Goal: Task Accomplishment & Management: Use online tool/utility

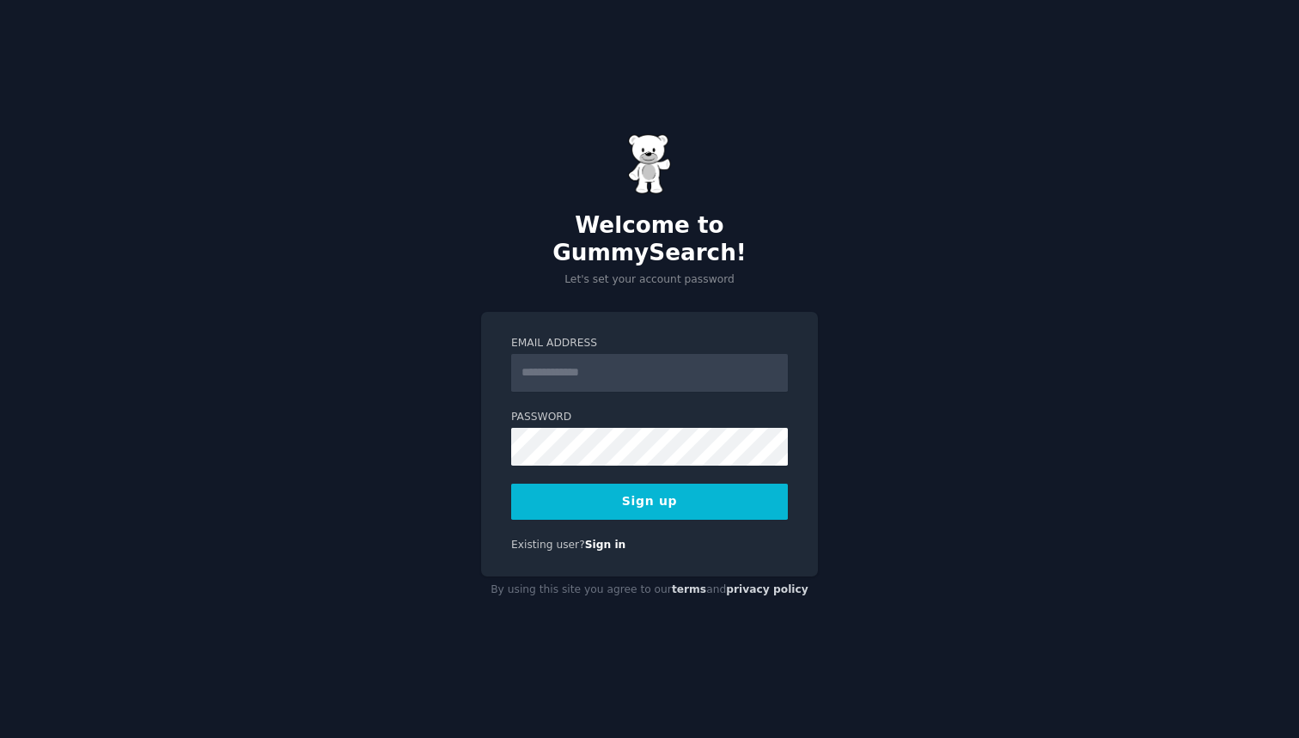
click at [1066, 141] on div "Welcome to GummySearch! Let's set your account password Email Address Password …" at bounding box center [649, 369] width 1299 height 738
click at [691, 356] on input "Email Address" at bounding box center [649, 373] width 277 height 38
type input "**********"
click at [626, 489] on button "Sign up" at bounding box center [649, 502] width 277 height 36
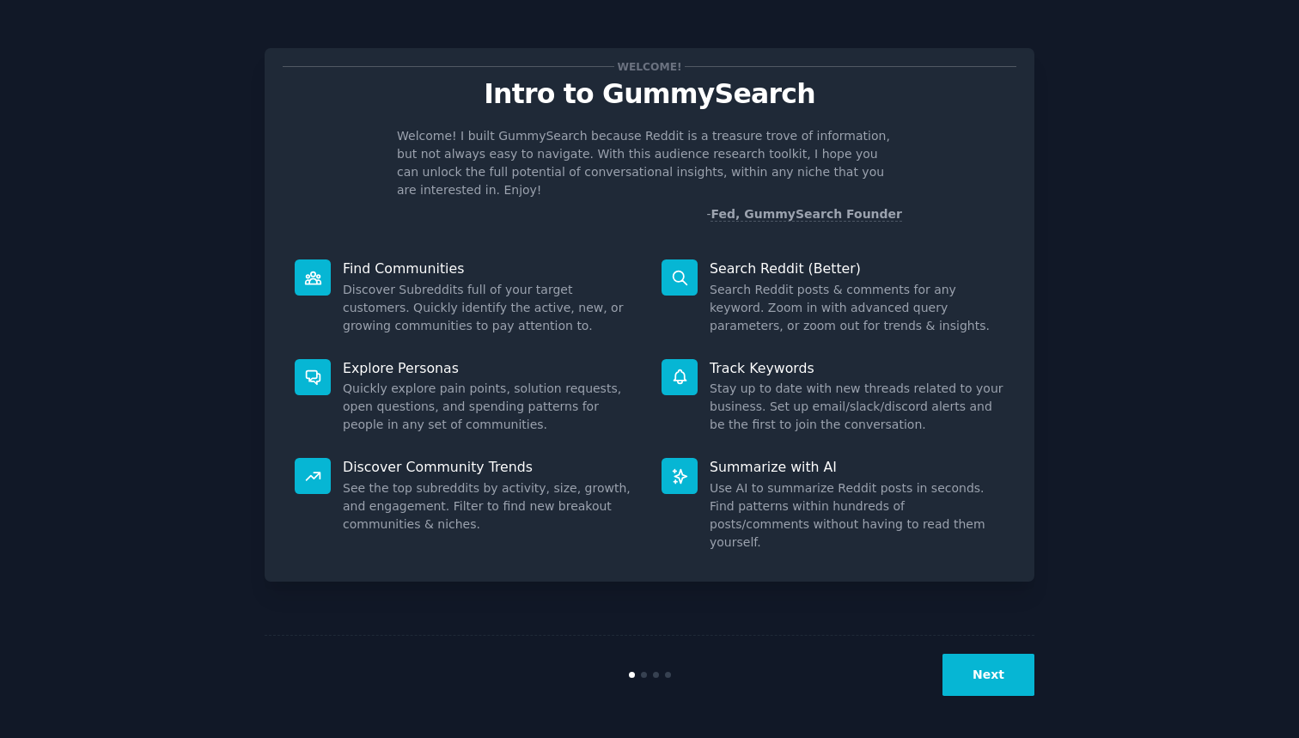
click at [646, 673] on div at bounding box center [644, 675] width 6 height 6
click at [644, 676] on div at bounding box center [644, 675] width 6 height 6
click at [971, 678] on button "Next" at bounding box center [988, 675] width 92 height 42
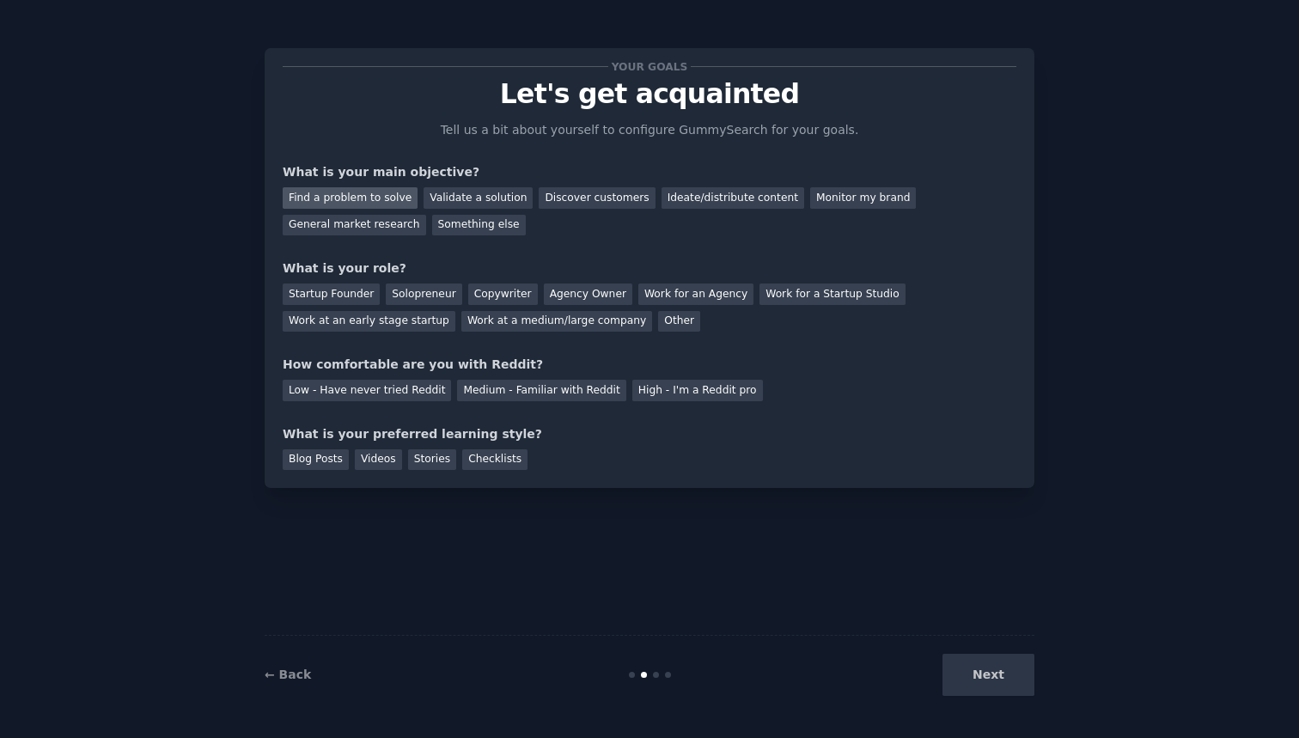
click at [376, 203] on div "Find a problem to solve" at bounding box center [350, 197] width 135 height 21
click at [463, 203] on div "Validate a solution" at bounding box center [477, 197] width 109 height 21
click at [393, 198] on div "Find a problem to solve" at bounding box center [350, 197] width 135 height 21
click at [427, 285] on div "Solopreneur" at bounding box center [424, 293] width 76 height 21
click at [568, 392] on div "Medium - Familiar with Reddit" at bounding box center [541, 390] width 168 height 21
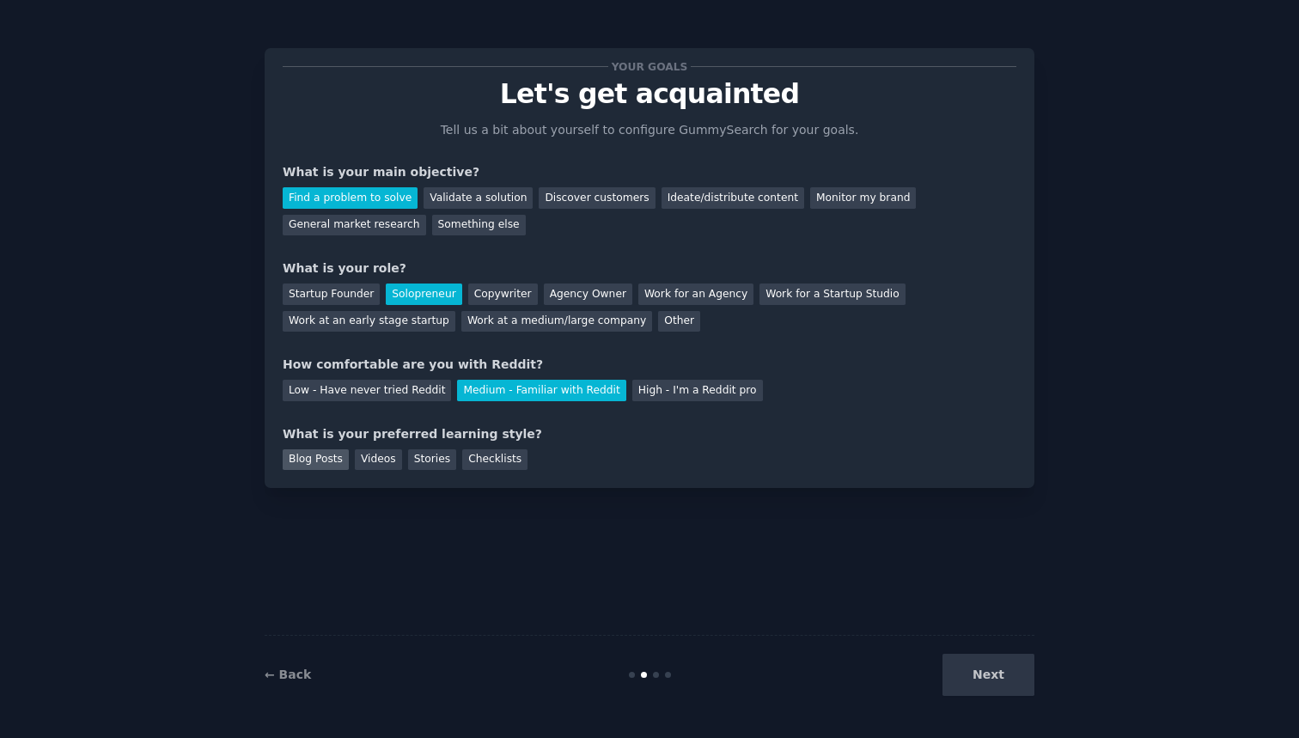
click at [334, 460] on div "Blog Posts" at bounding box center [316, 459] width 66 height 21
click at [995, 685] on button "Next" at bounding box center [988, 675] width 92 height 42
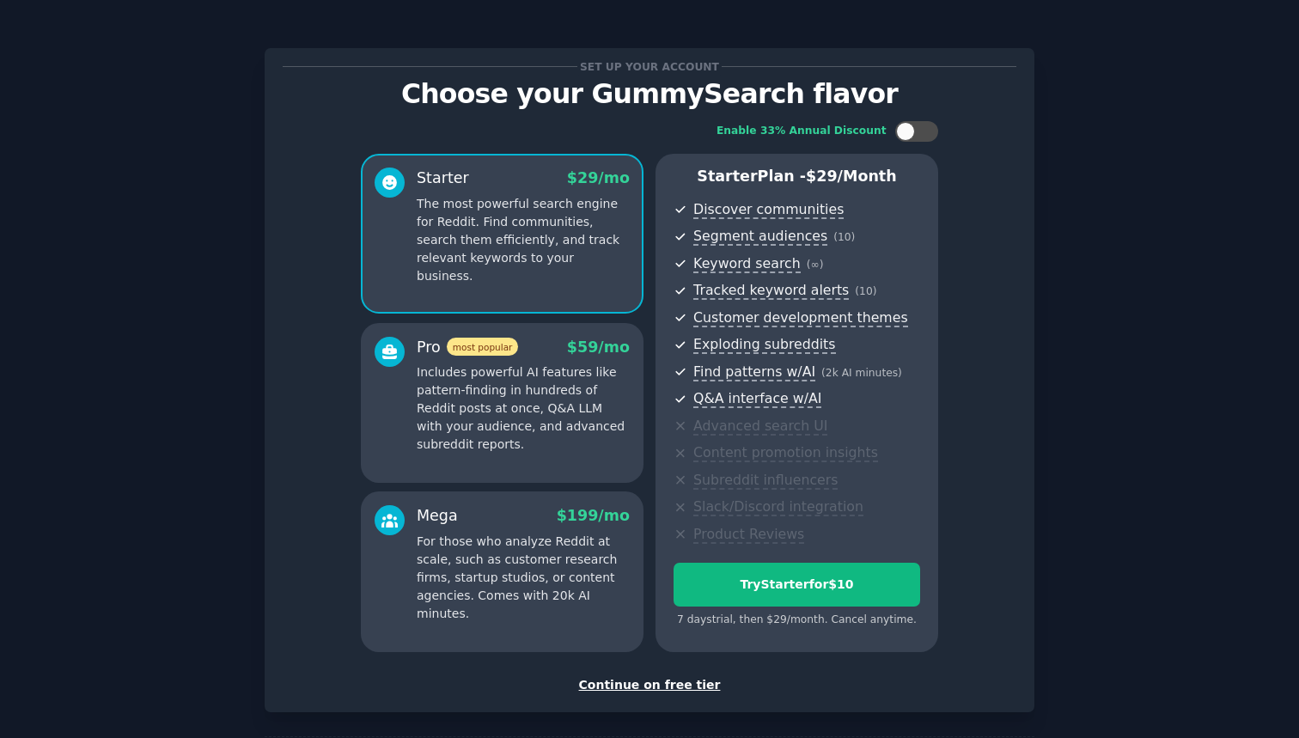
click at [682, 678] on div "Continue on free tier" at bounding box center [650, 685] width 734 height 18
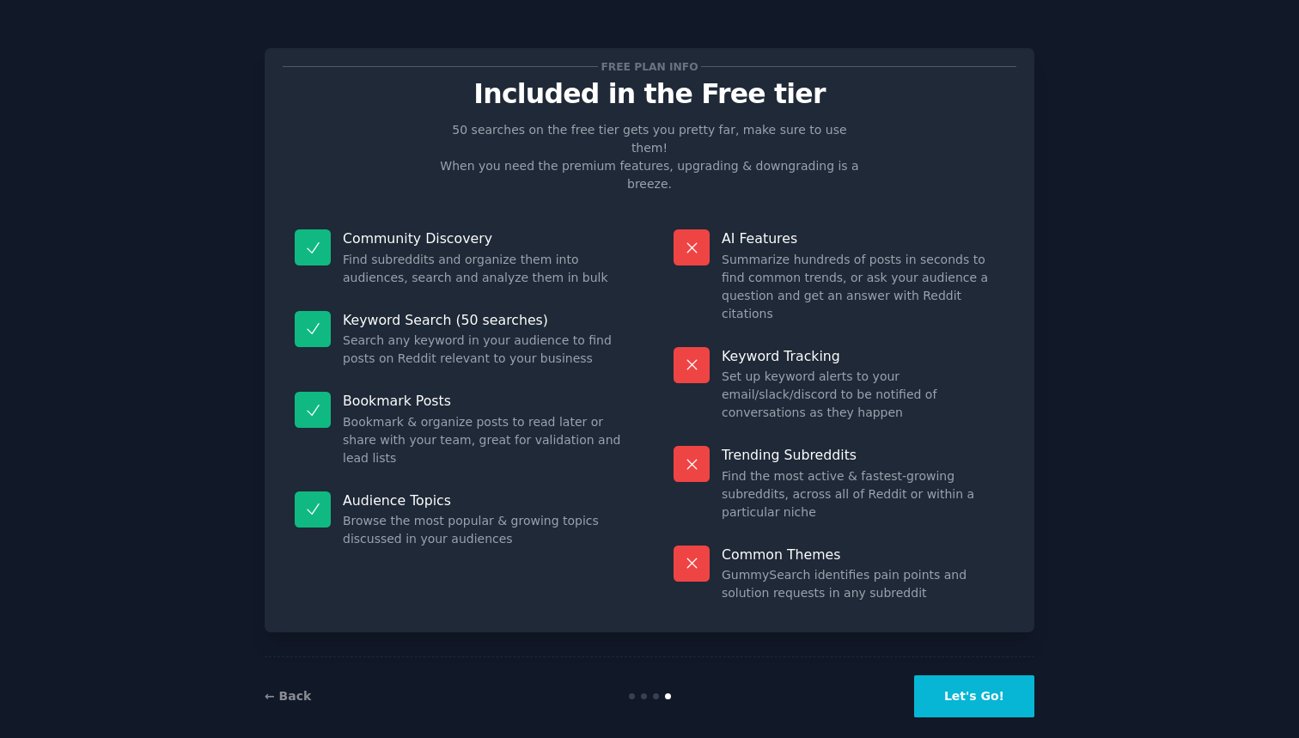
click at [962, 675] on button "Let's Go!" at bounding box center [974, 696] width 120 height 42
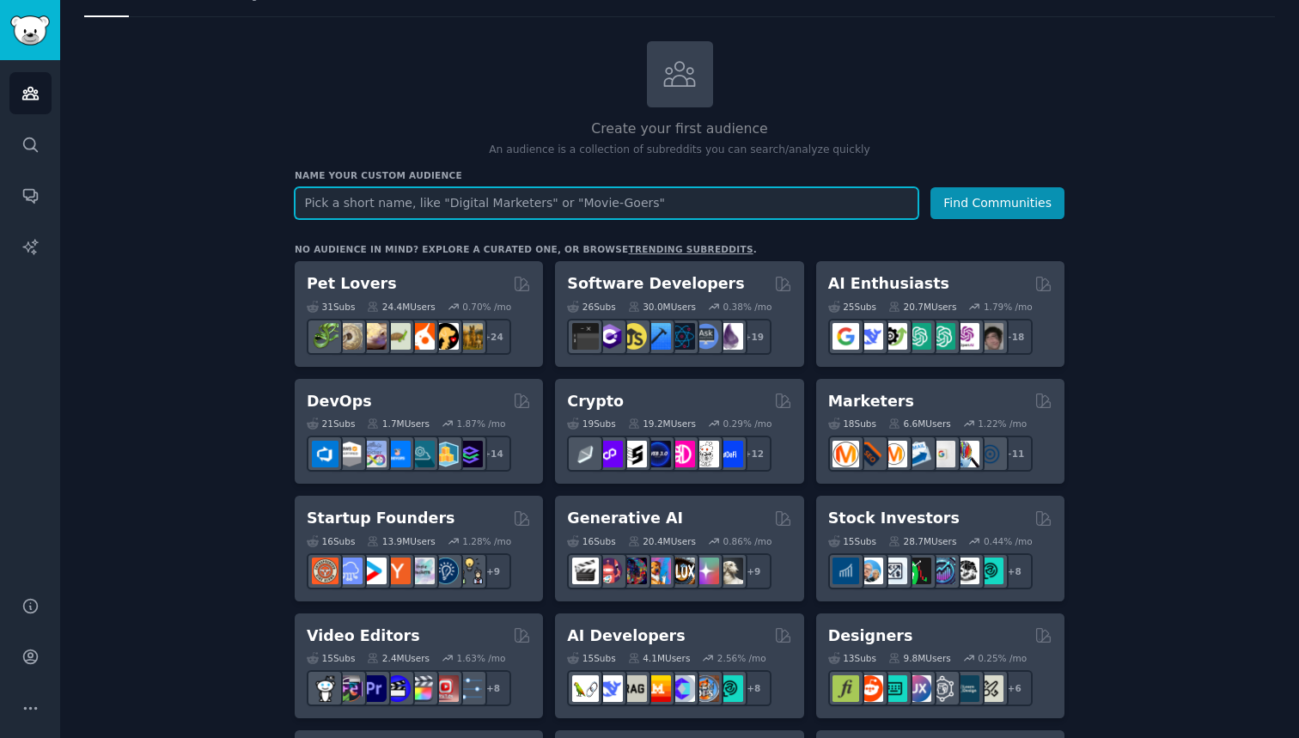
scroll to position [76, 0]
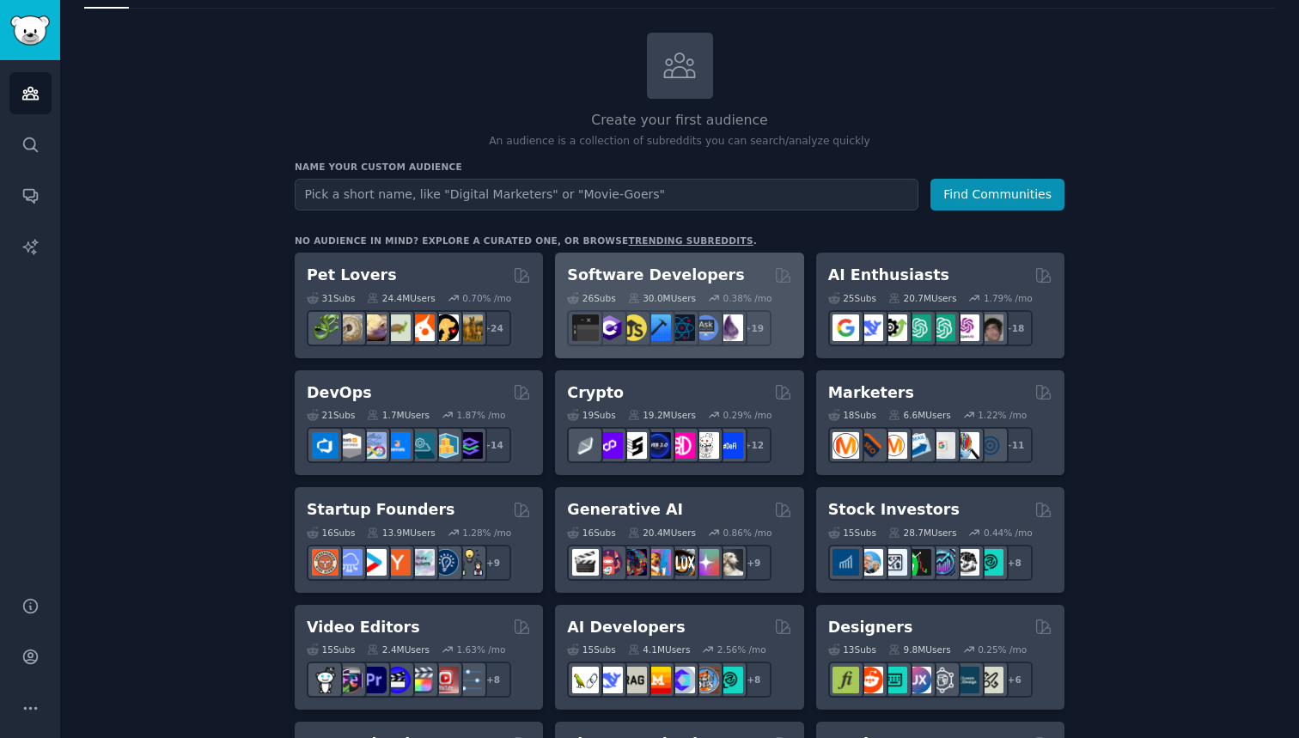
click at [730, 275] on div "Software Developers" at bounding box center [679, 275] width 224 height 21
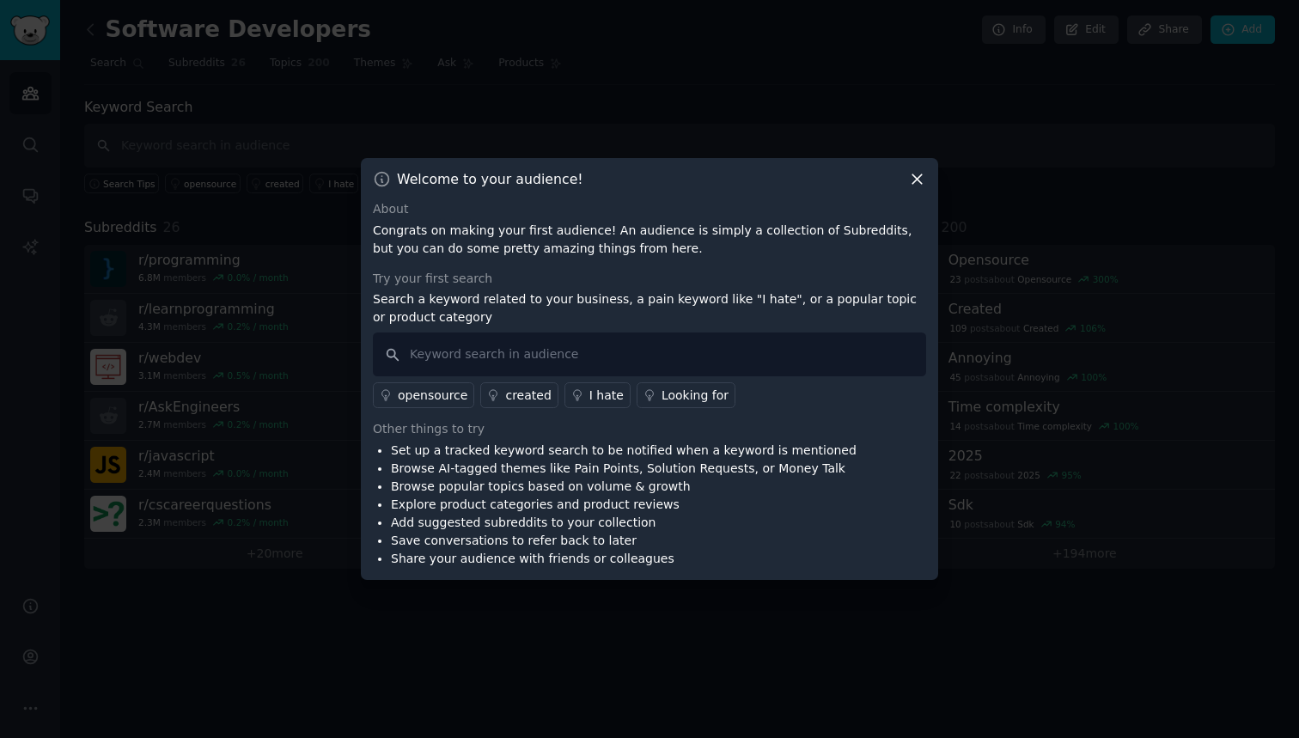
click at [692, 392] on div "Looking for" at bounding box center [694, 396] width 67 height 18
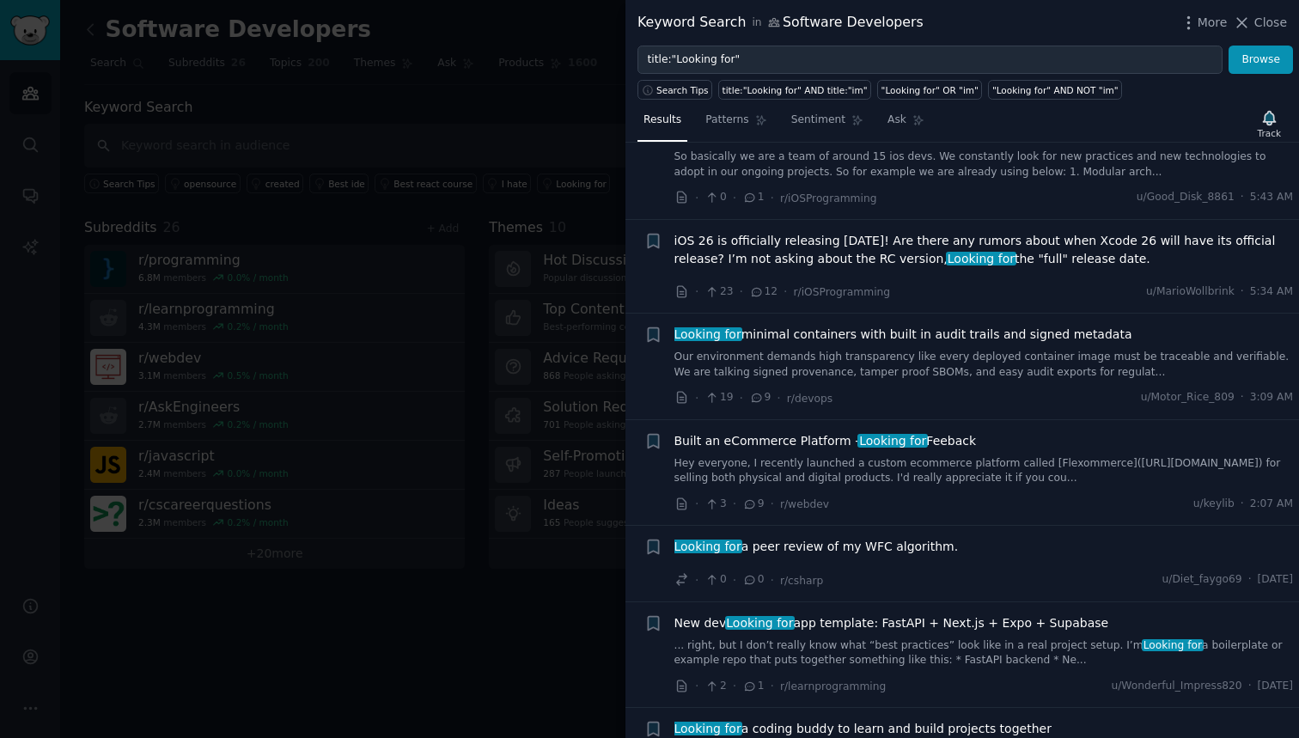
scroll to position [831, 0]
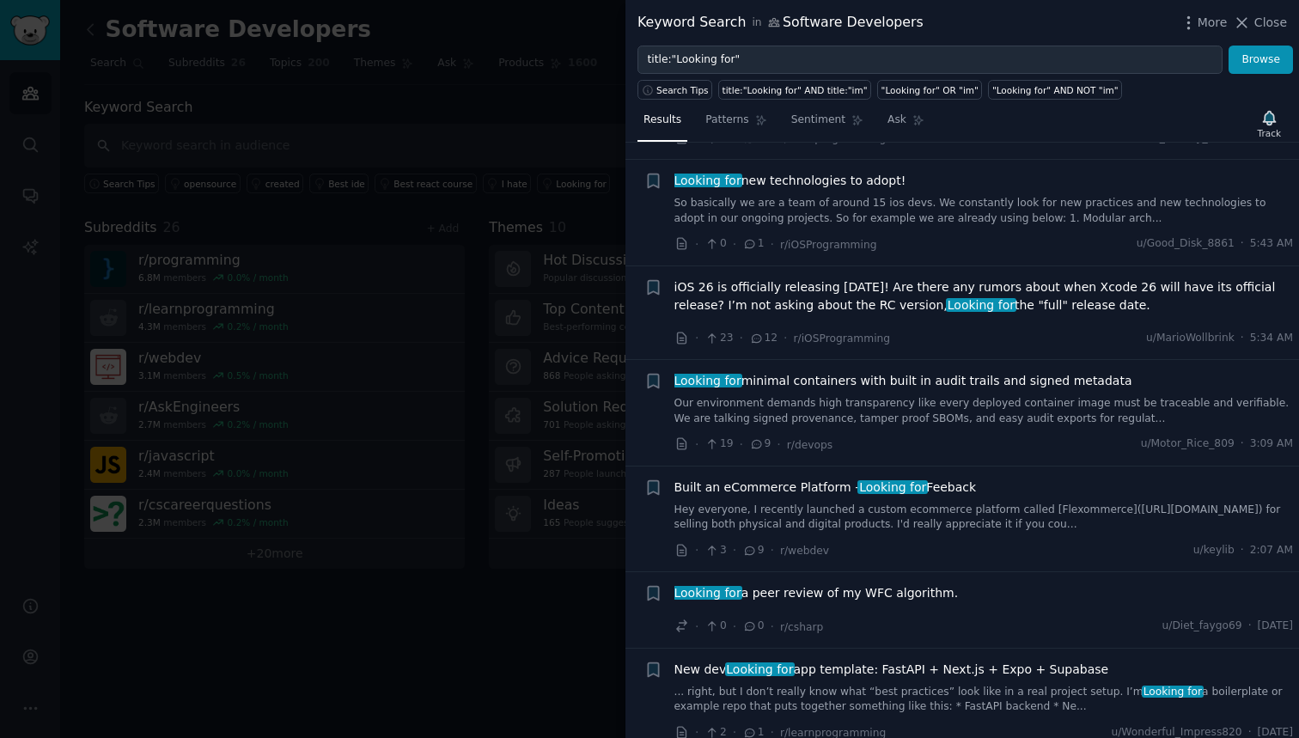
click at [514, 593] on div at bounding box center [649, 369] width 1299 height 738
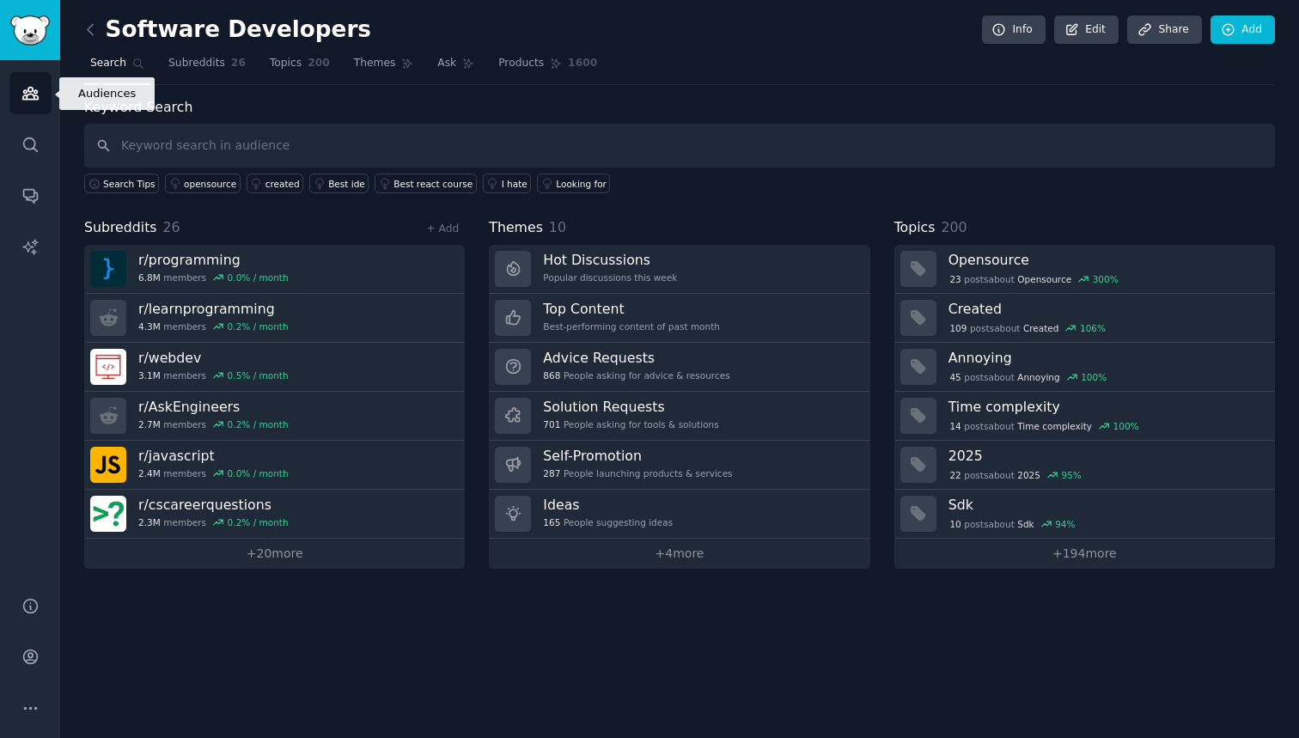
click at [32, 77] on link "Audiences" at bounding box center [30, 93] width 42 height 42
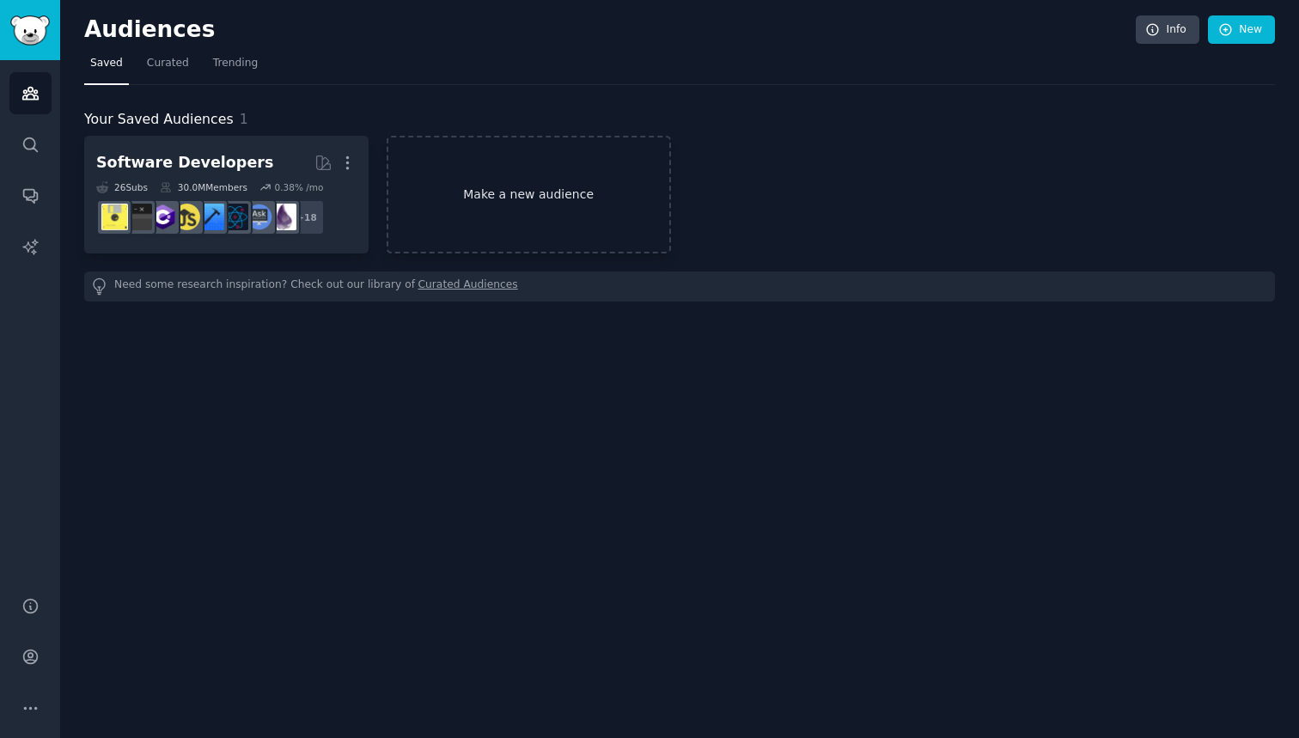
click at [474, 200] on link "Make a new audience" at bounding box center [529, 195] width 284 height 118
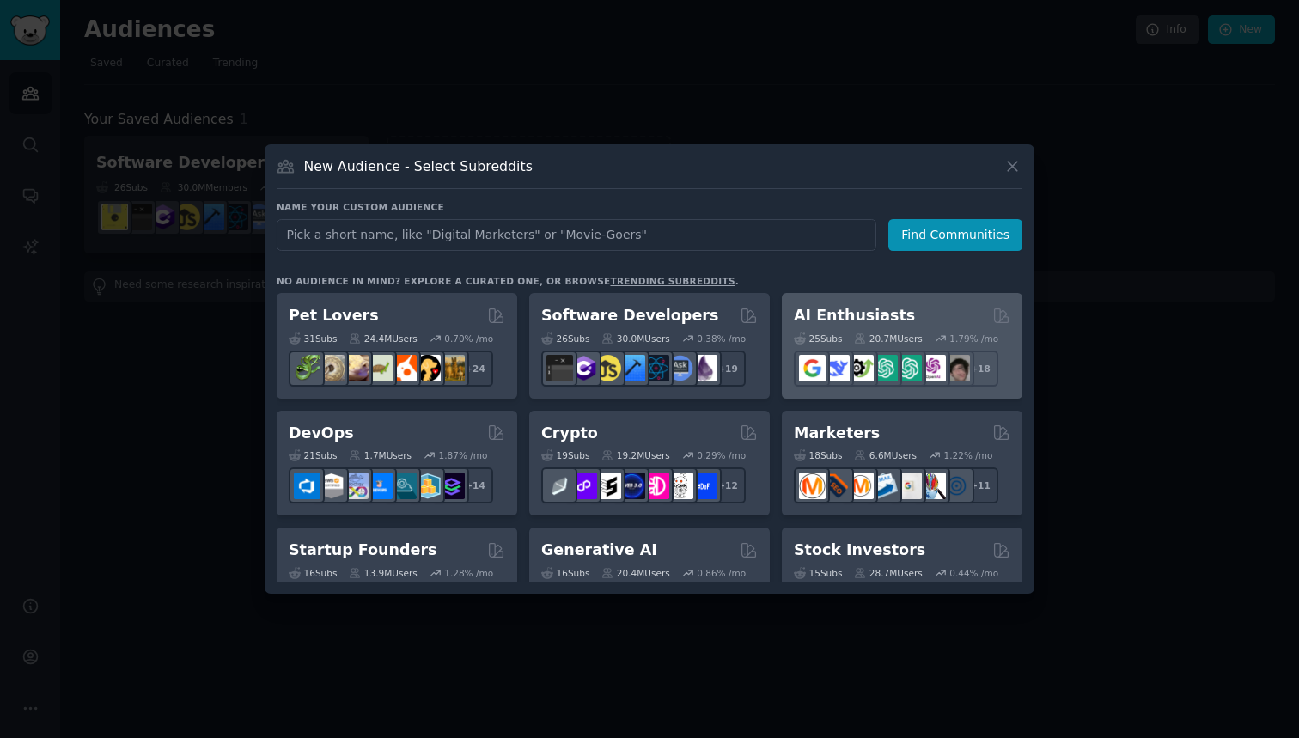
click at [889, 313] on h2 "AI Enthusiasts" at bounding box center [854, 315] width 121 height 21
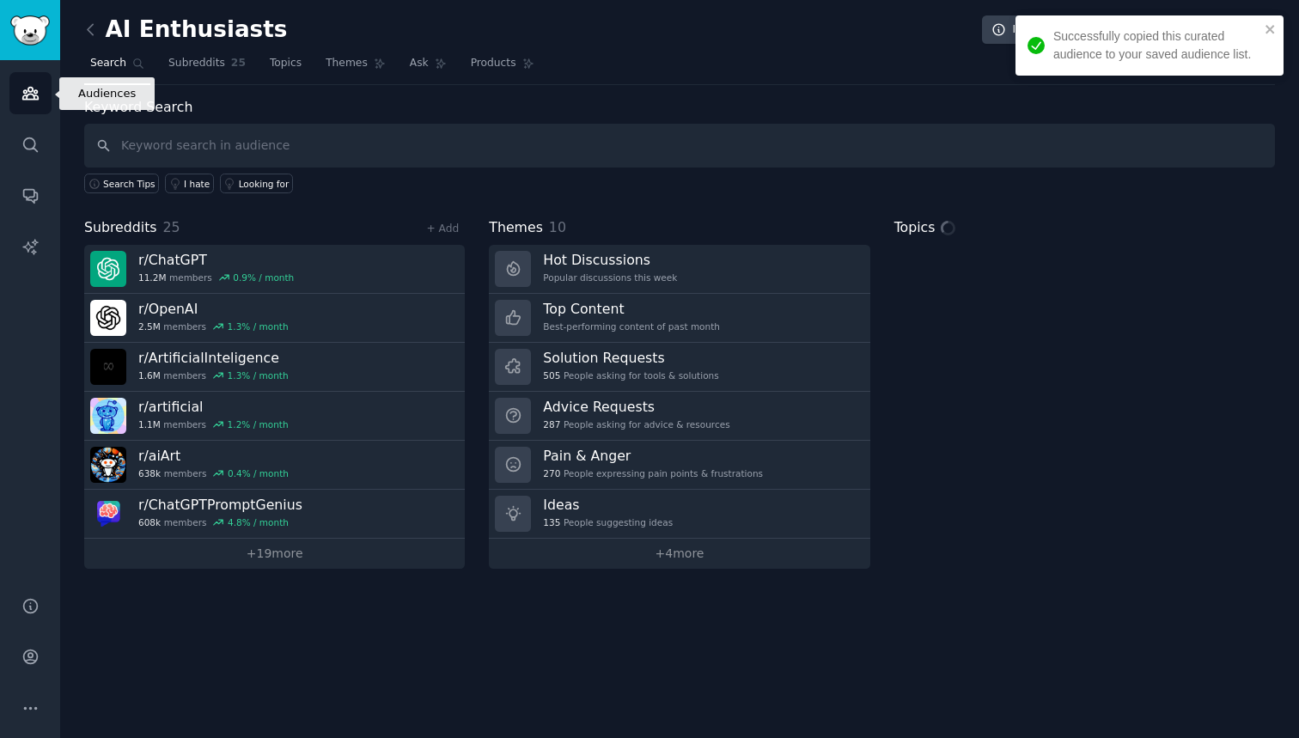
click at [27, 82] on link "Audiences" at bounding box center [30, 93] width 42 height 42
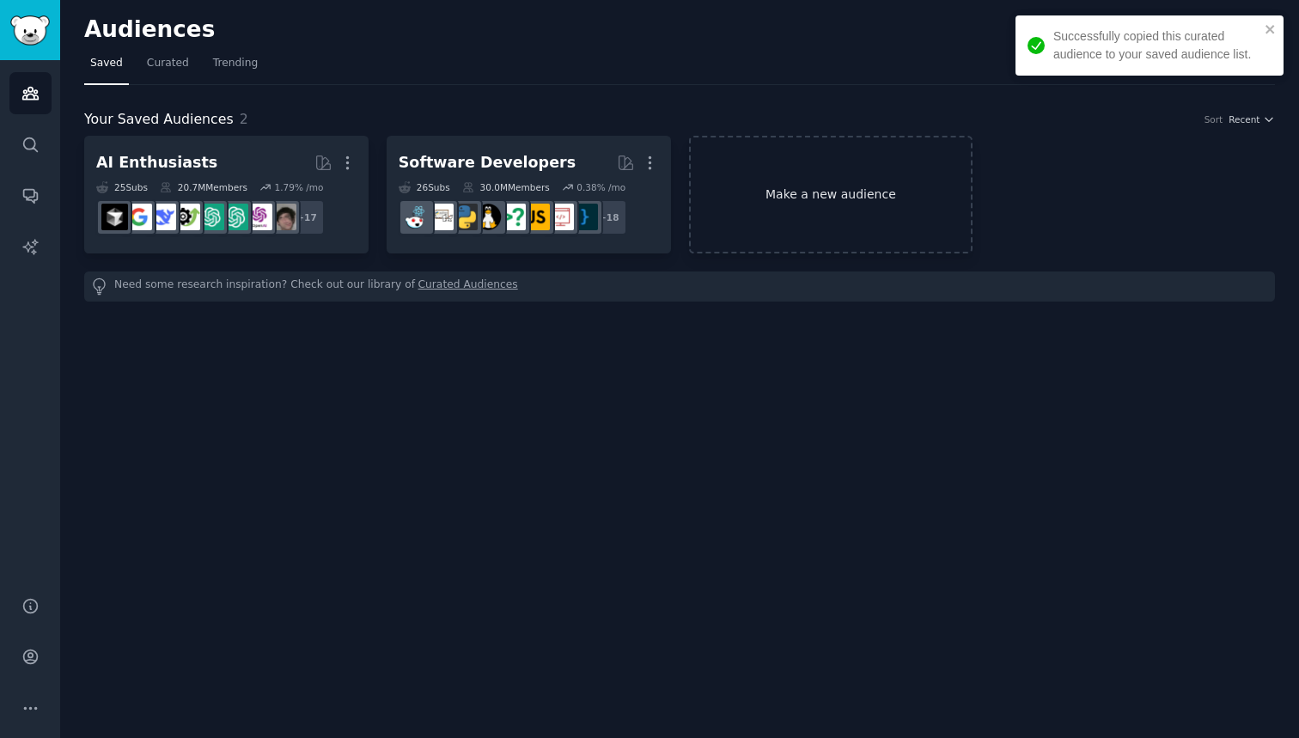
click at [735, 204] on link "Make a new audience" at bounding box center [831, 195] width 284 height 118
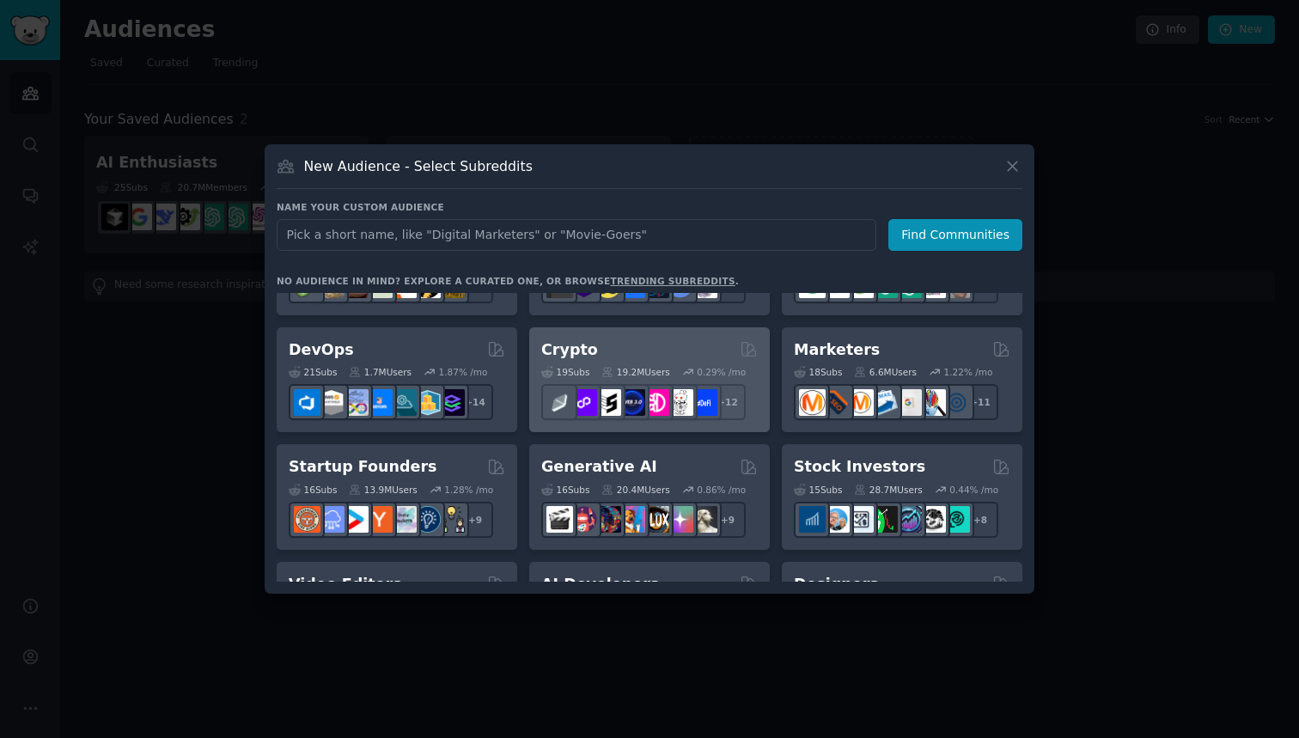
scroll to position [143, 0]
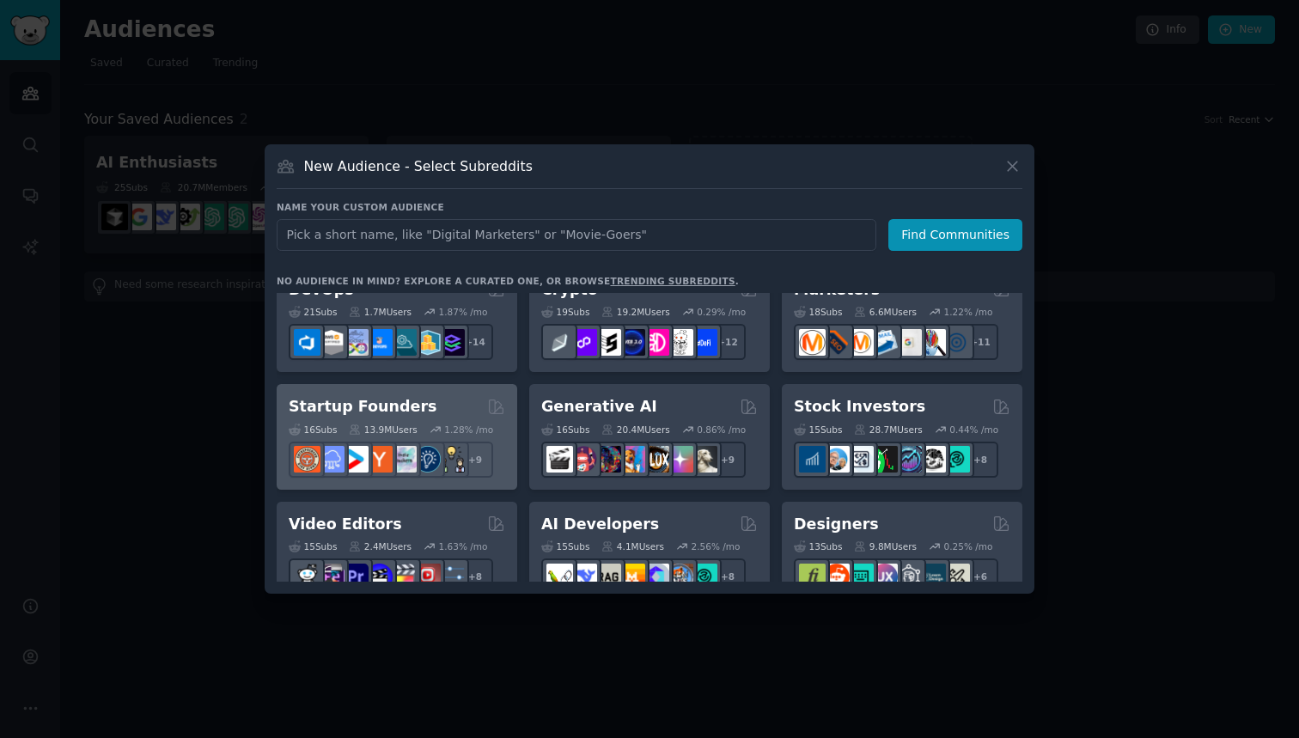
click at [462, 399] on div "Startup Founders" at bounding box center [397, 406] width 216 height 21
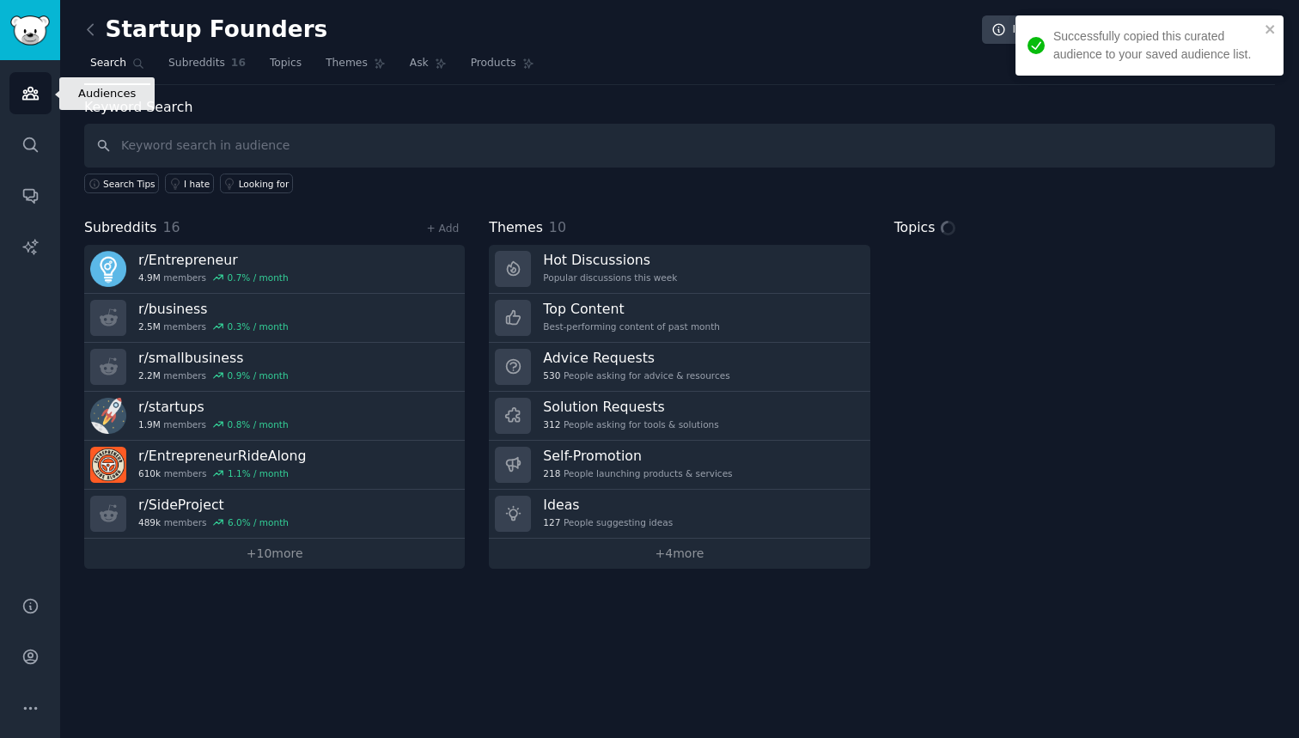
click at [34, 107] on link "Audiences" at bounding box center [30, 93] width 42 height 42
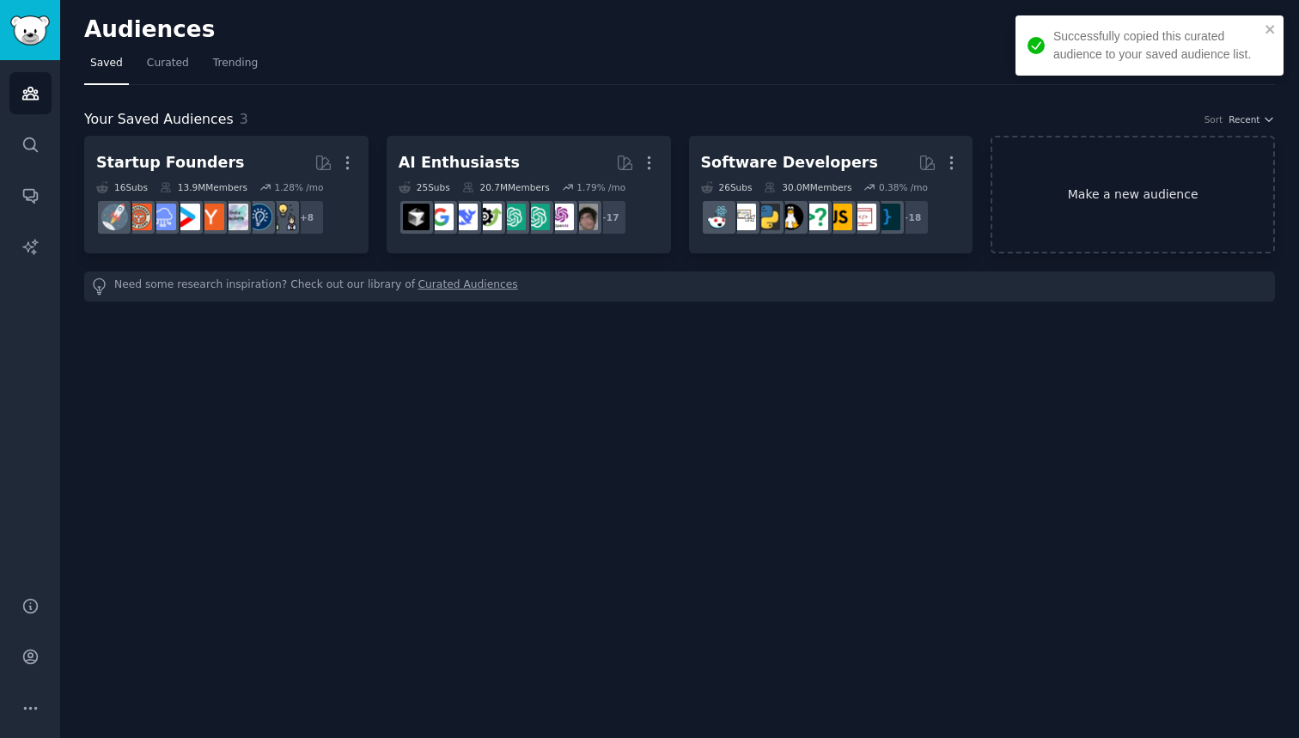
click at [1105, 212] on link "Make a new audience" at bounding box center [1132, 195] width 284 height 118
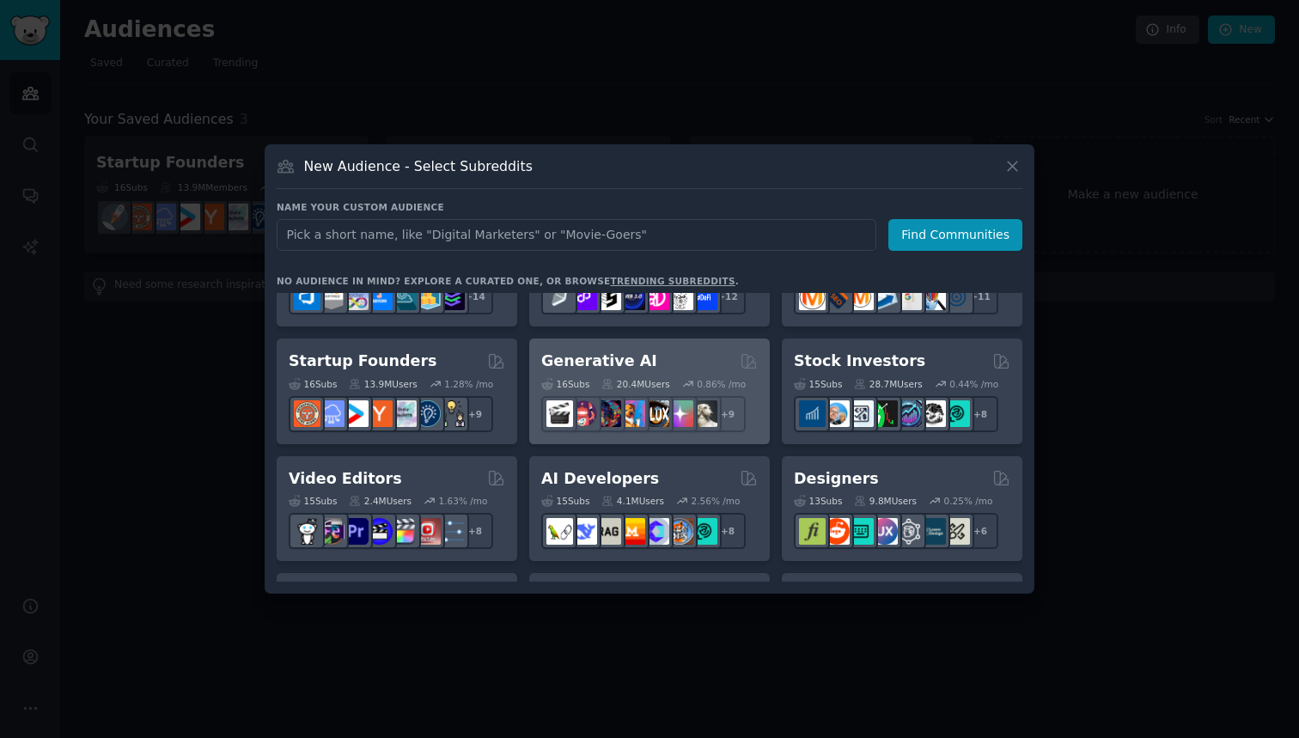
scroll to position [220, 0]
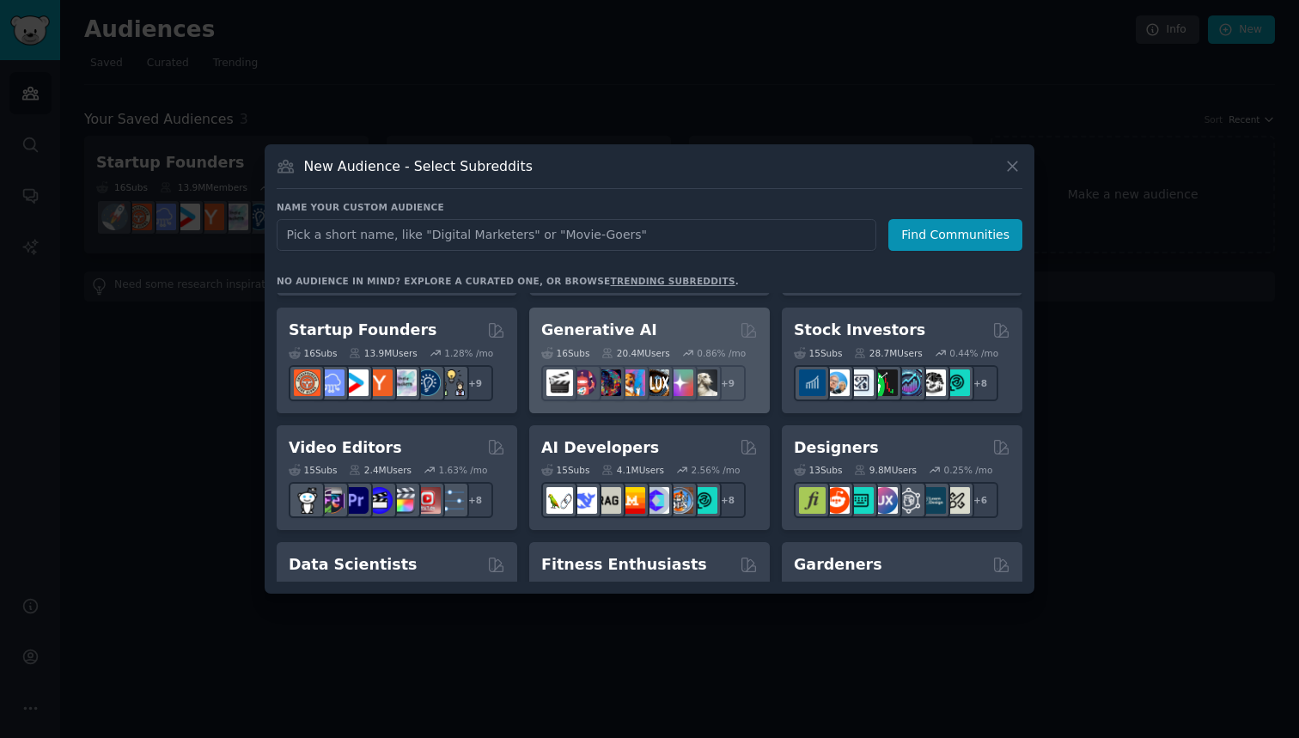
click at [636, 347] on div "20.4M Users" at bounding box center [635, 353] width 68 height 12
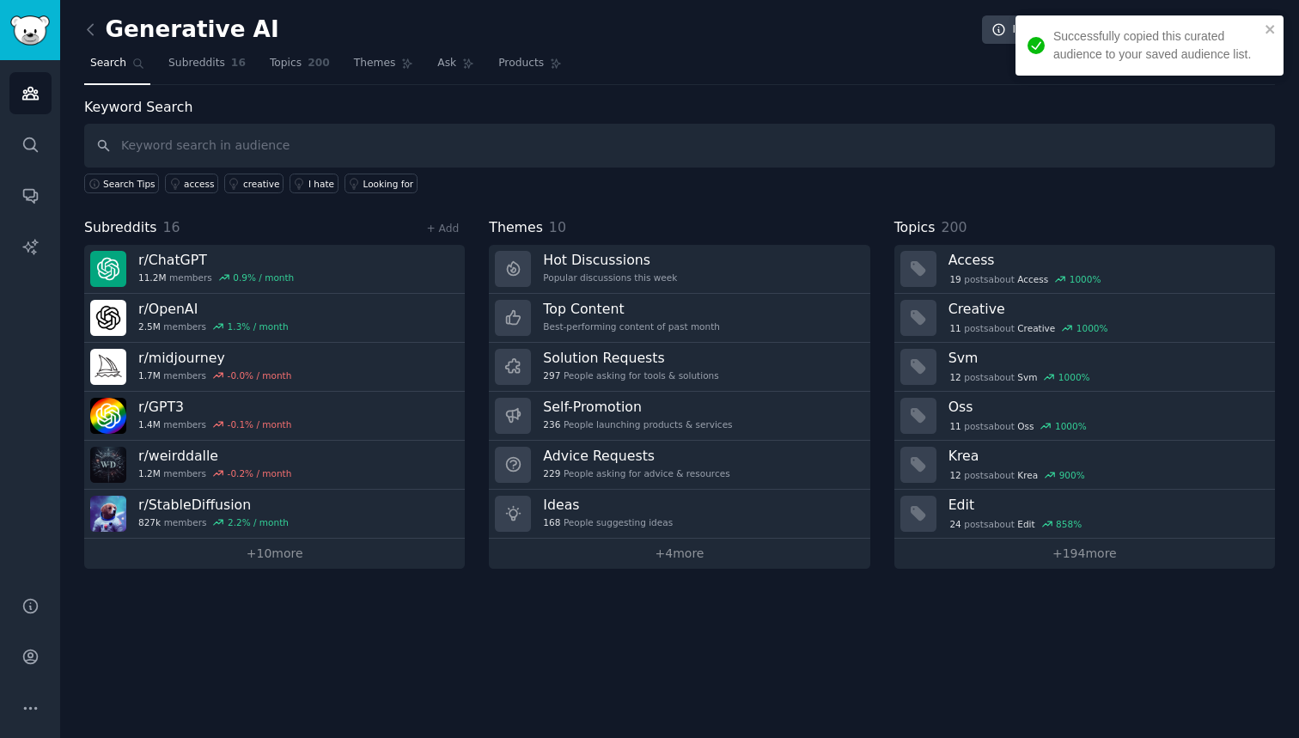
click at [47, 52] on link "Sidebar" at bounding box center [30, 30] width 60 height 60
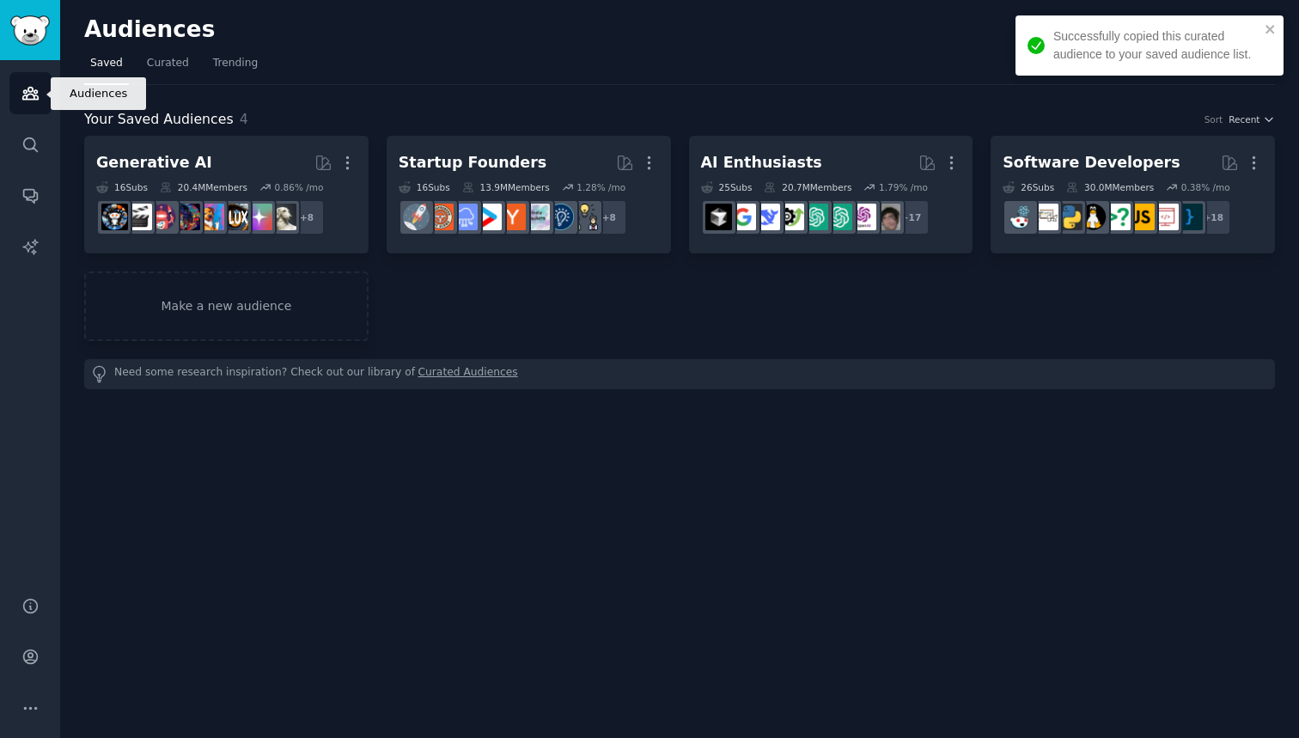
click at [40, 82] on link "Audiences" at bounding box center [30, 93] width 42 height 42
click at [292, 285] on link "Make a new audience" at bounding box center [226, 306] width 284 height 70
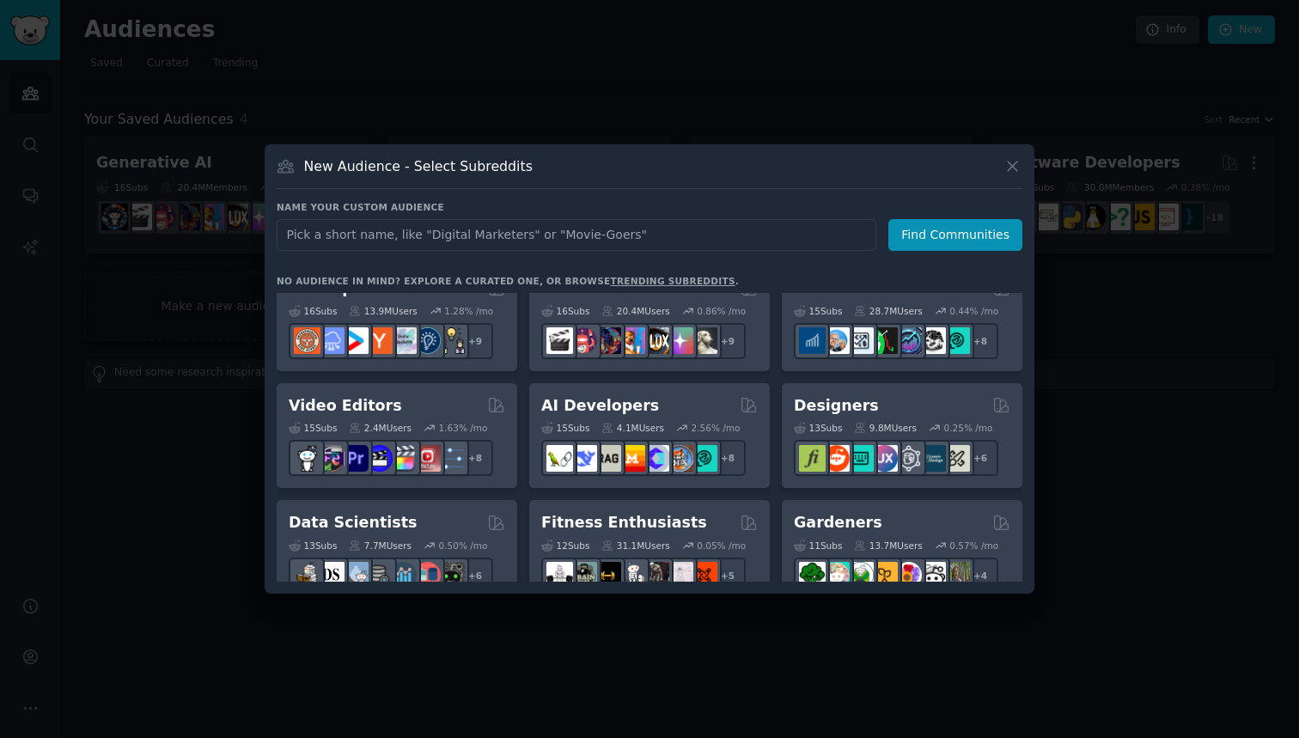
scroll to position [289, 0]
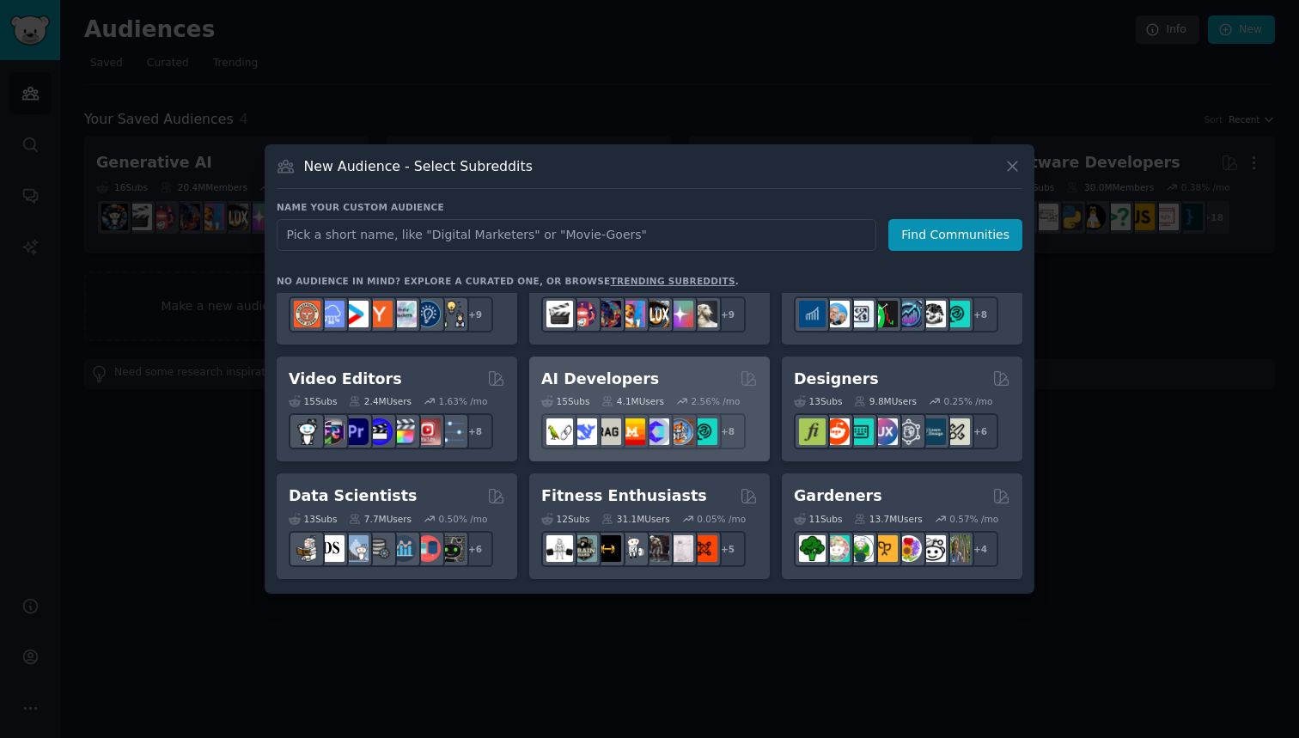
click at [697, 374] on div "AI Developers" at bounding box center [649, 378] width 216 height 21
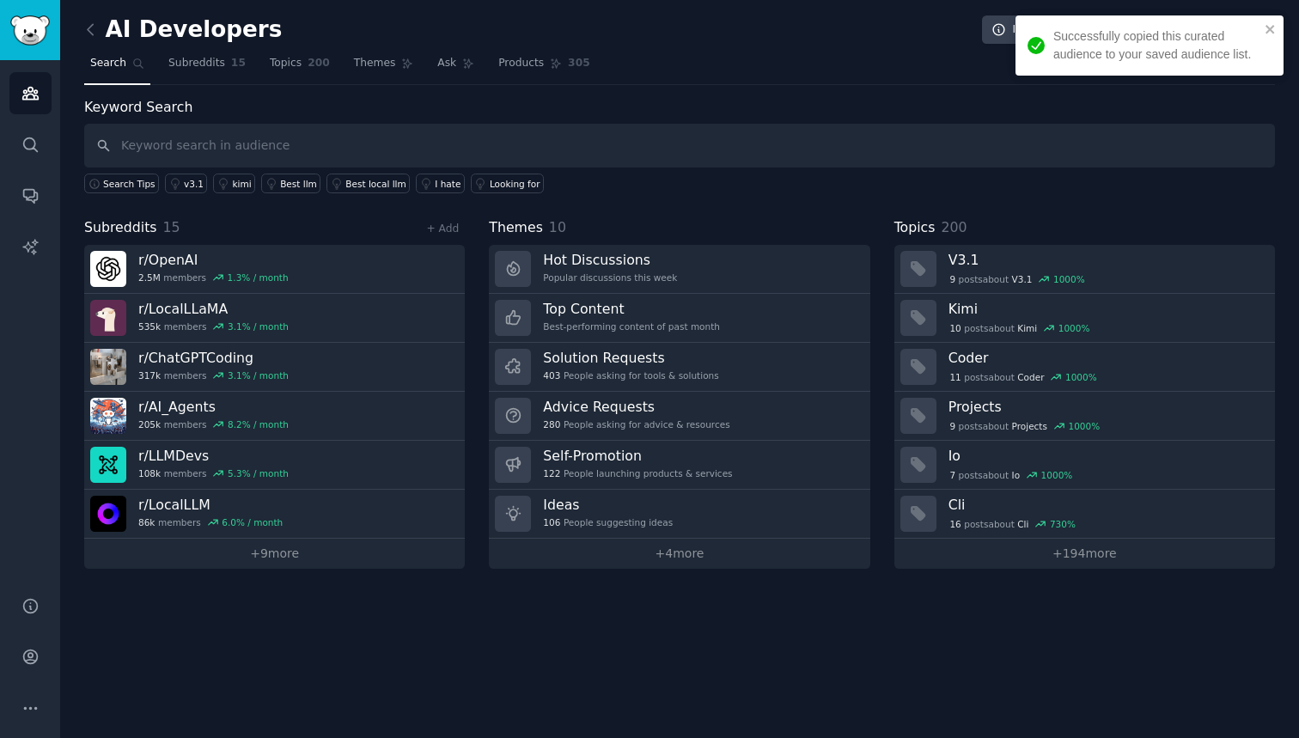
click at [33, 50] on link "Sidebar" at bounding box center [30, 30] width 60 height 60
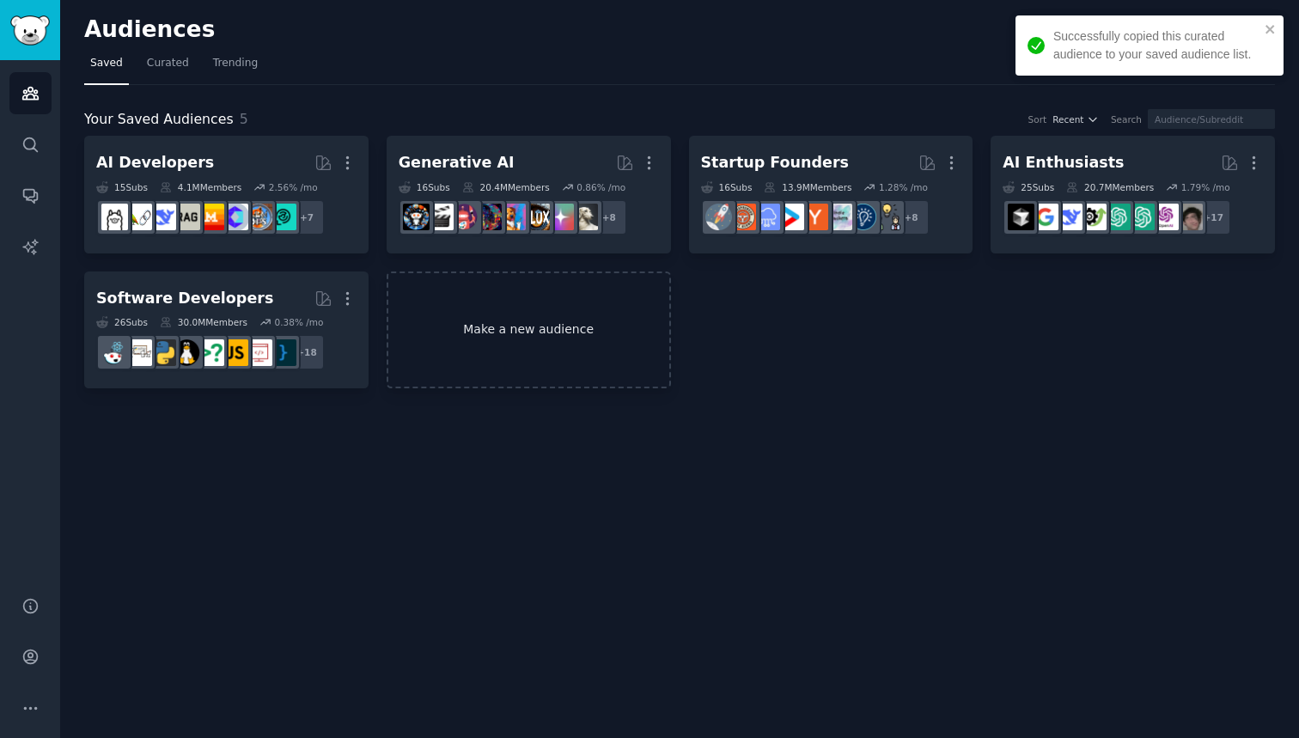
click at [496, 356] on link "Make a new audience" at bounding box center [529, 330] width 284 height 118
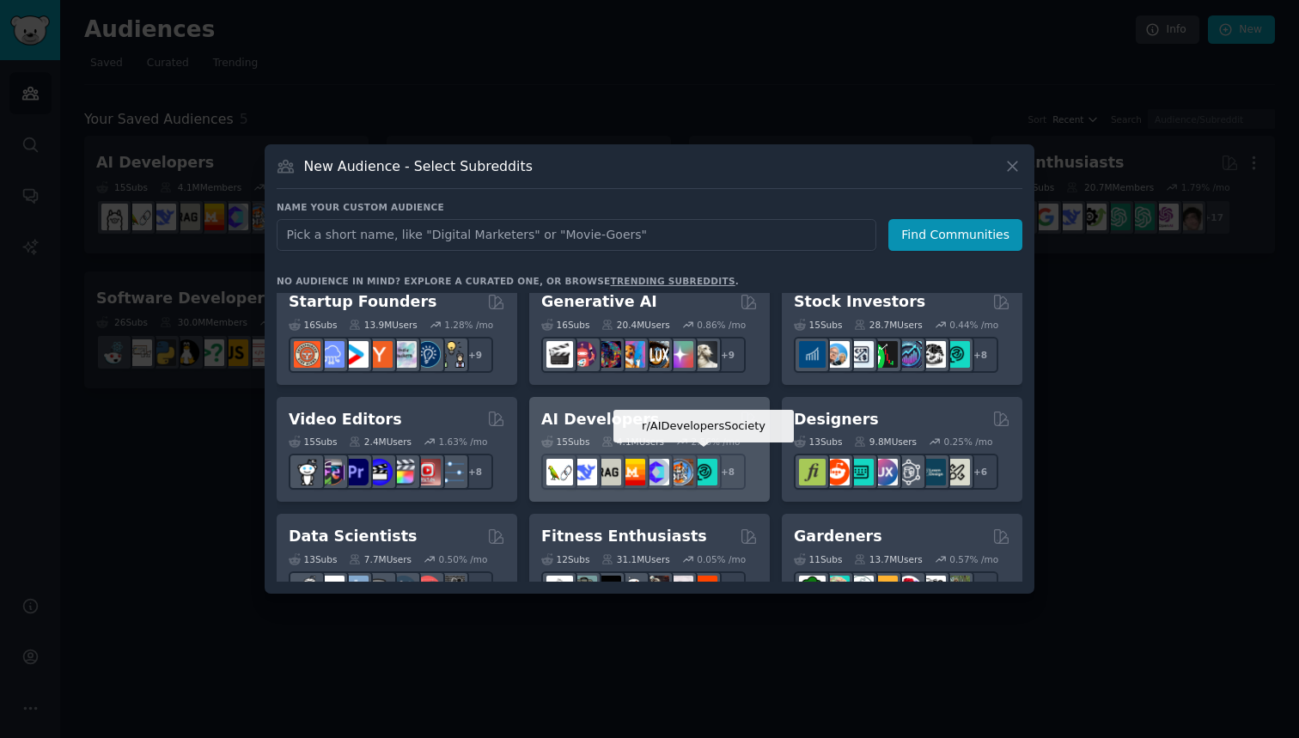
scroll to position [303, 0]
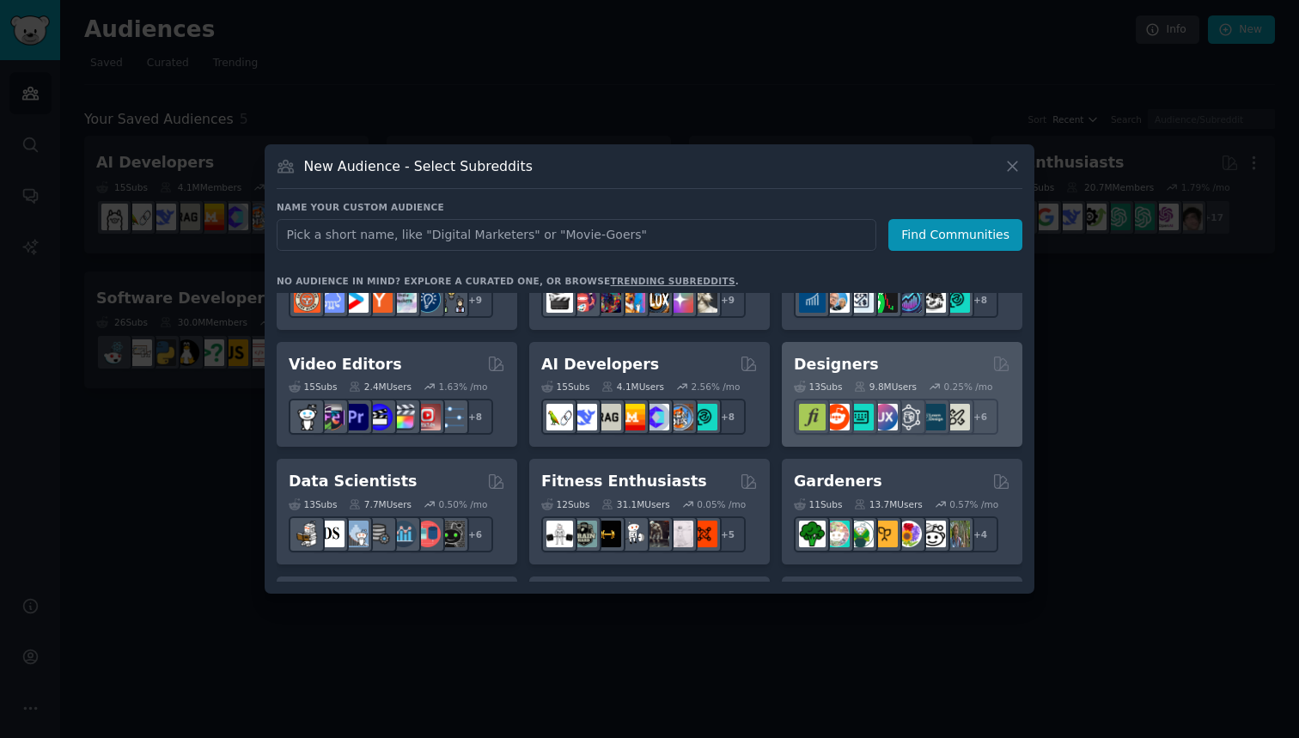
click at [862, 386] on icon at bounding box center [860, 386] width 9 height 9
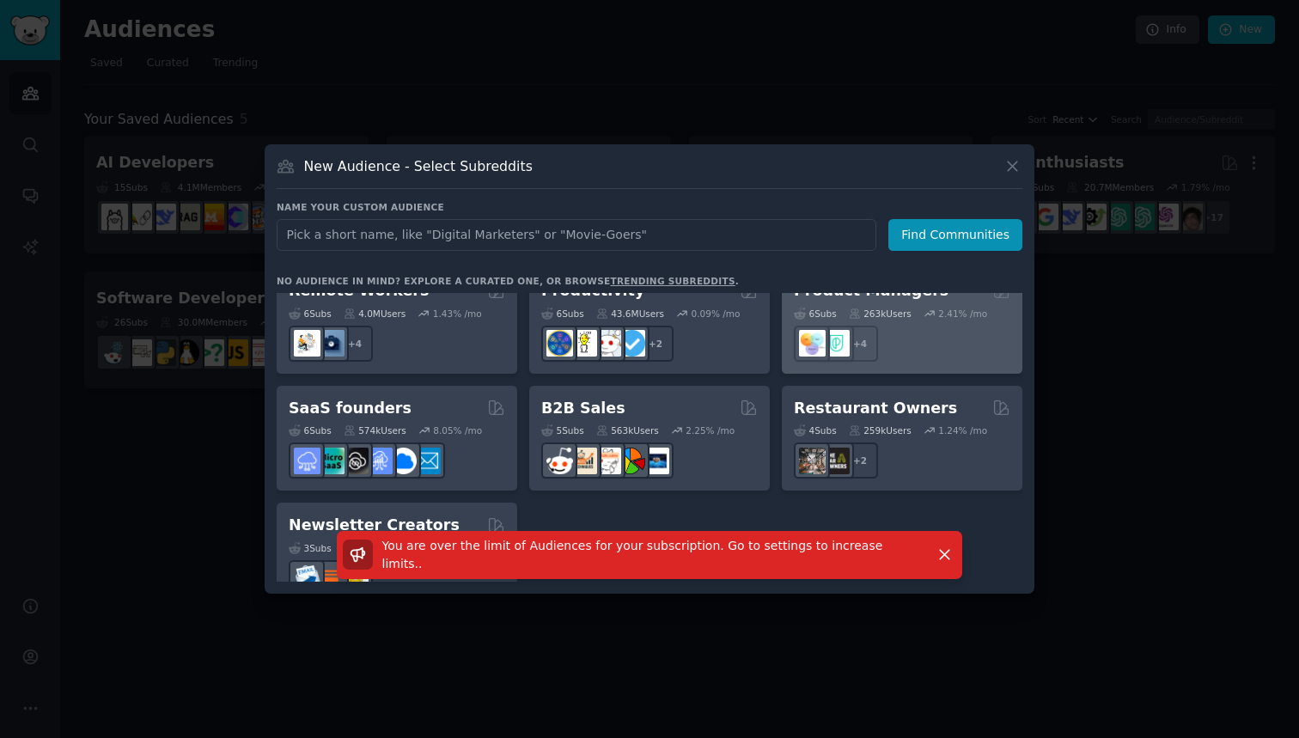
scroll to position [1335, 0]
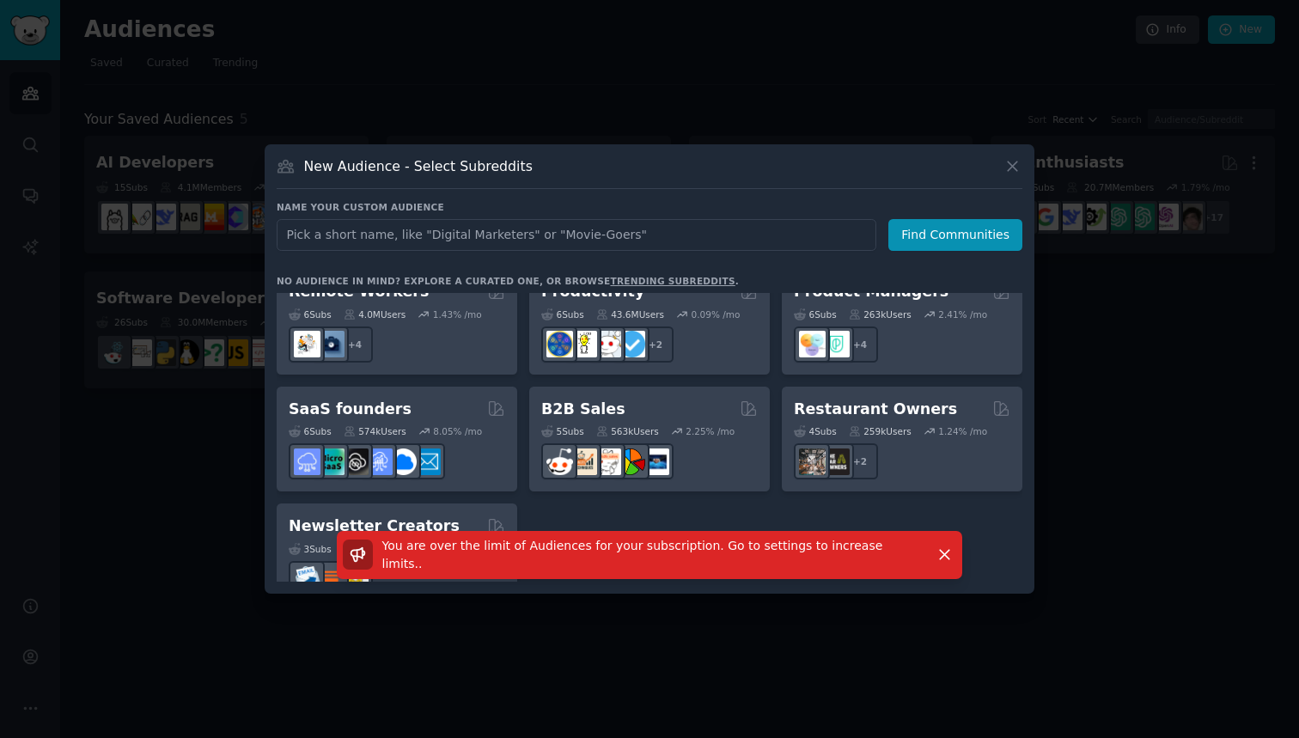
click at [1005, 167] on icon at bounding box center [1012, 166] width 18 height 18
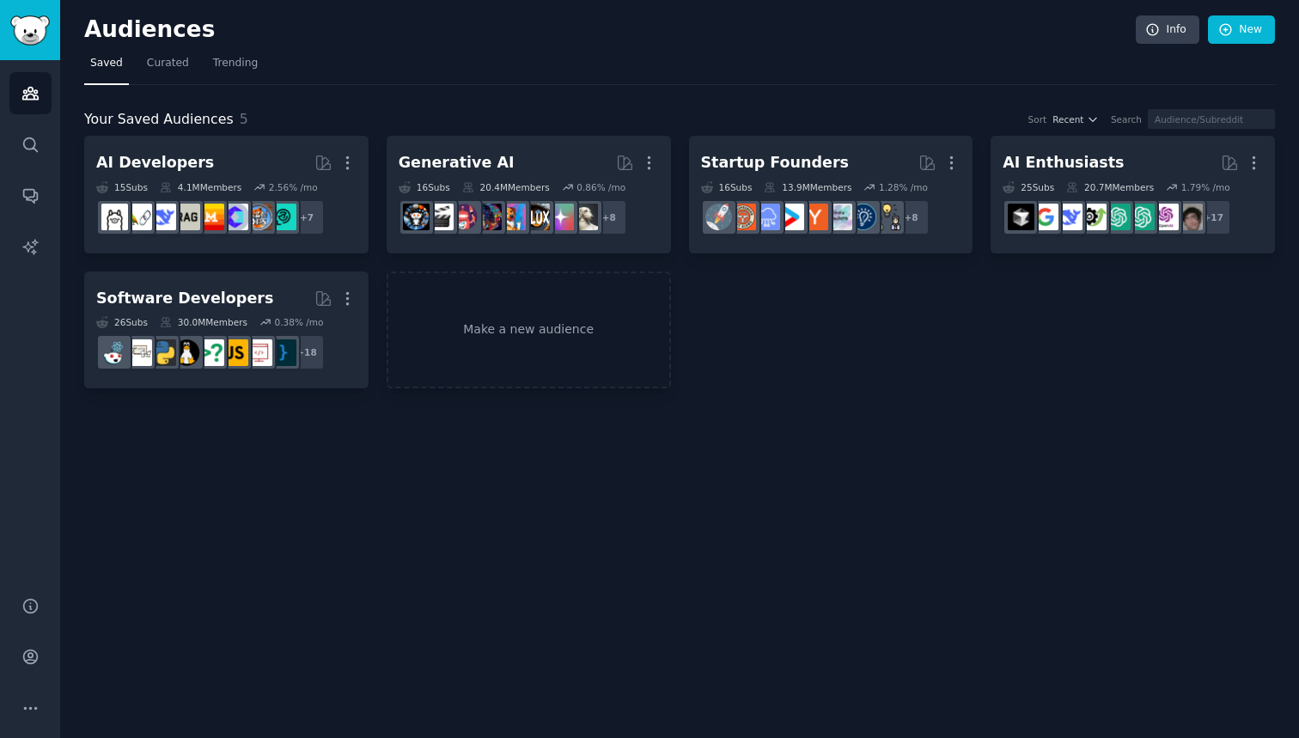
click at [23, 28] on img "Sidebar" at bounding box center [30, 30] width 40 height 30
click at [41, 31] on img "Sidebar" at bounding box center [30, 30] width 40 height 30
